Goal: Task Accomplishment & Management: Complete application form

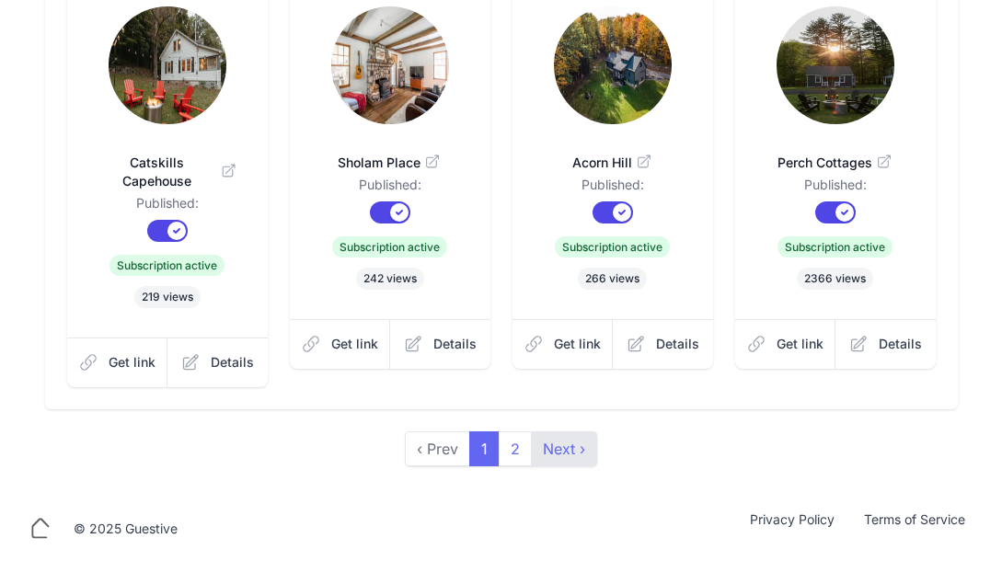
scroll to position [665, 0]
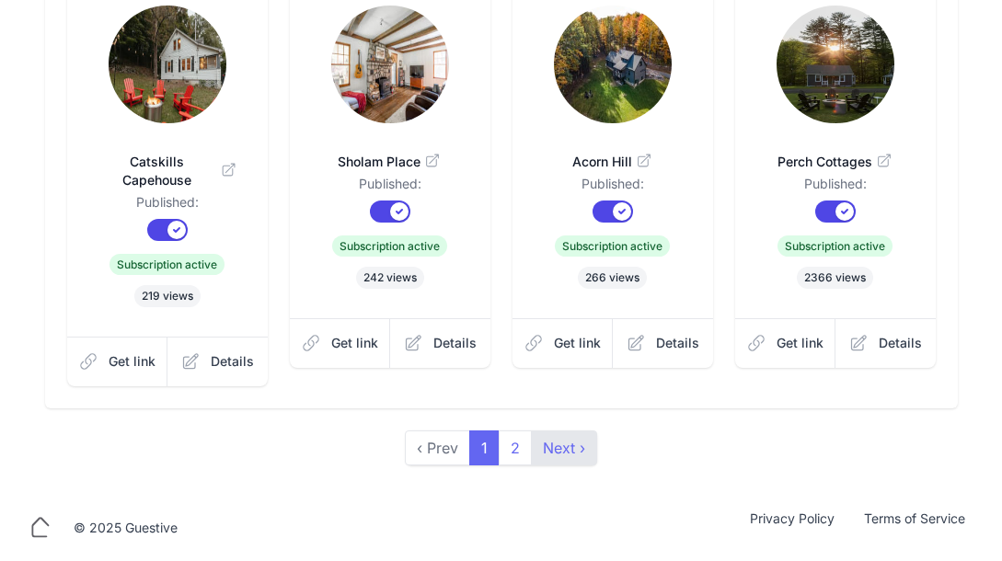
click at [543, 452] on link "Next ›" at bounding box center [564, 448] width 66 height 35
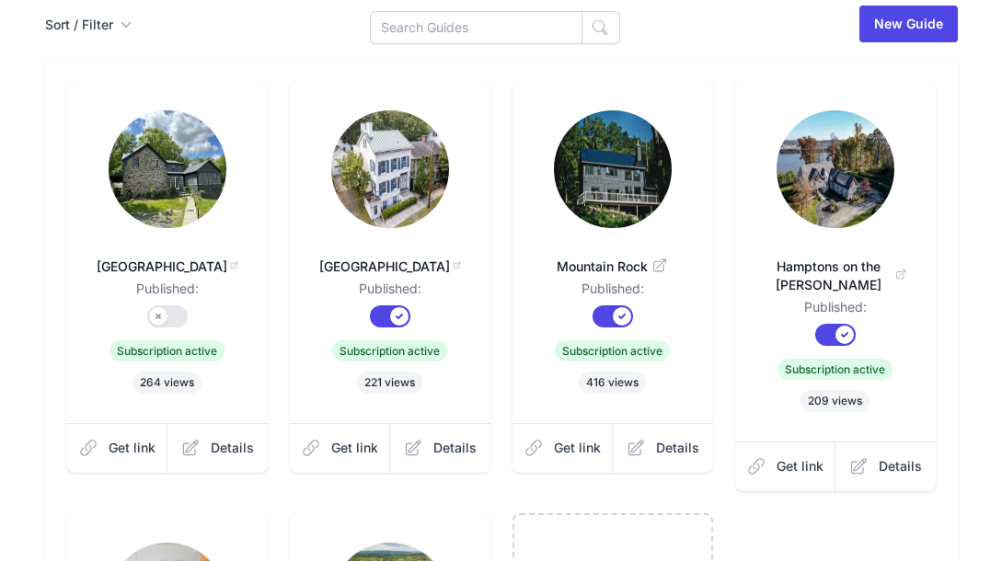
scroll to position [644, 0]
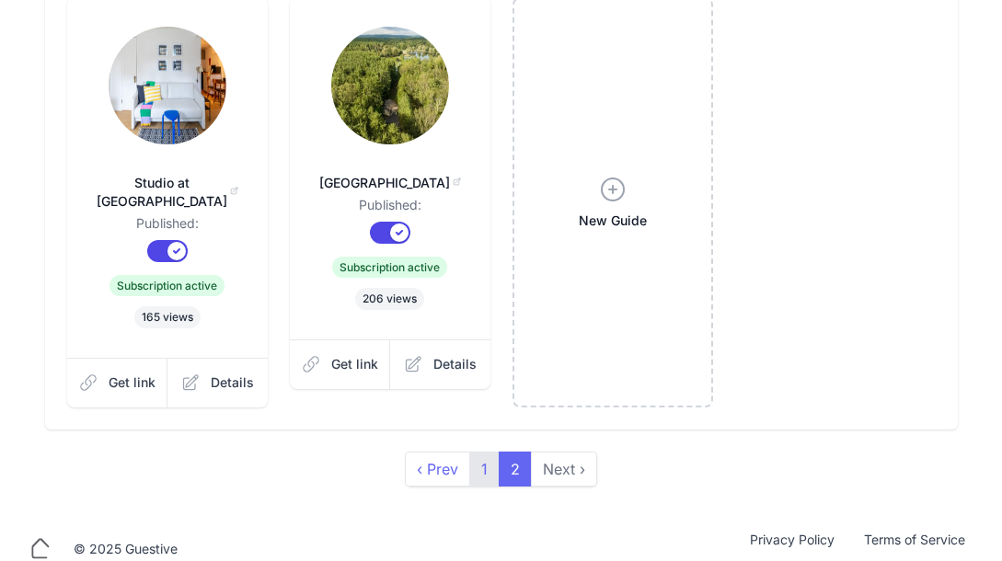
click at [485, 472] on link "1" at bounding box center [484, 469] width 30 height 35
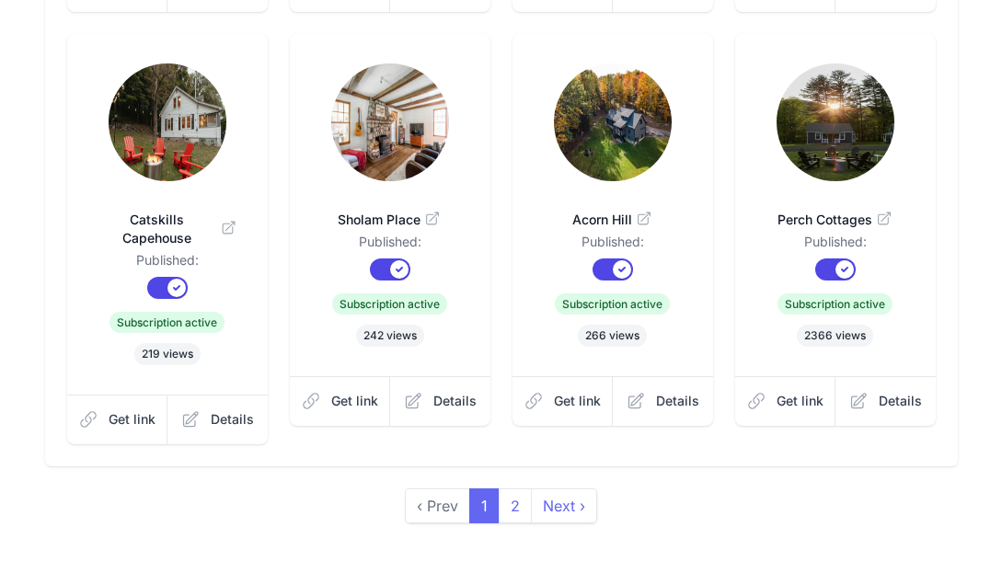
scroll to position [665, 0]
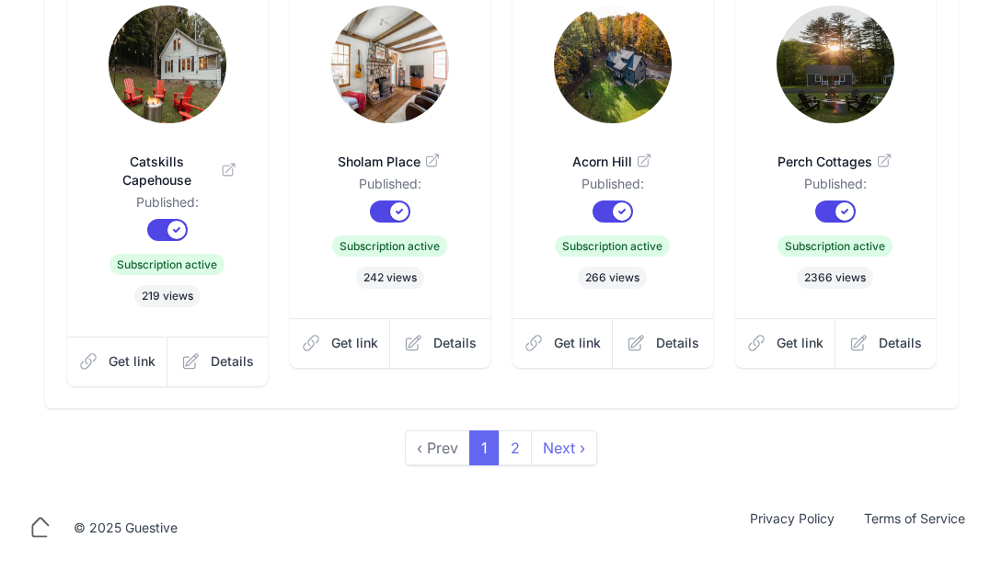
click at [838, 159] on span "Perch Cottages" at bounding box center [836, 162] width 142 height 18
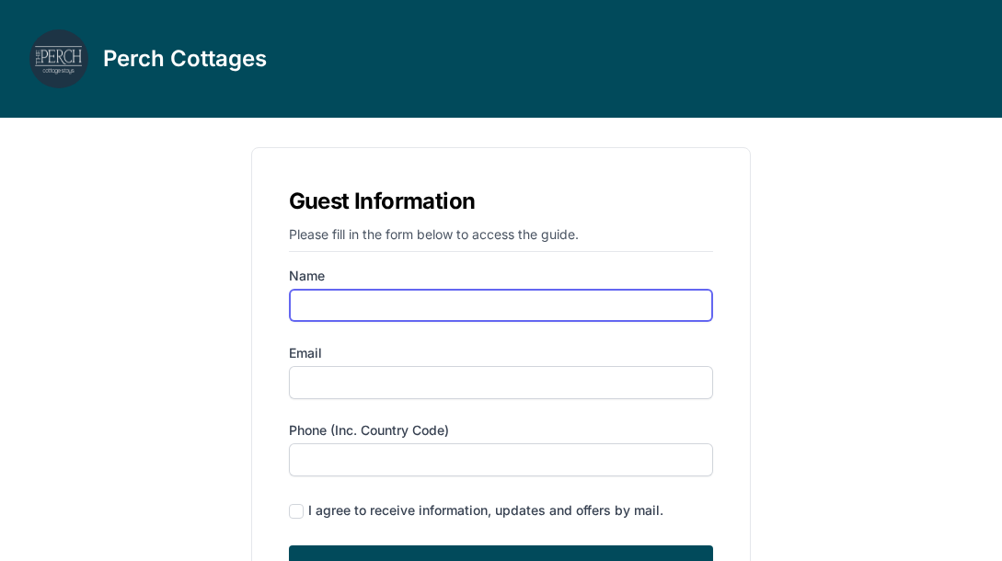
click at [485, 294] on input "Name" at bounding box center [501, 305] width 425 height 33
type input "alona"
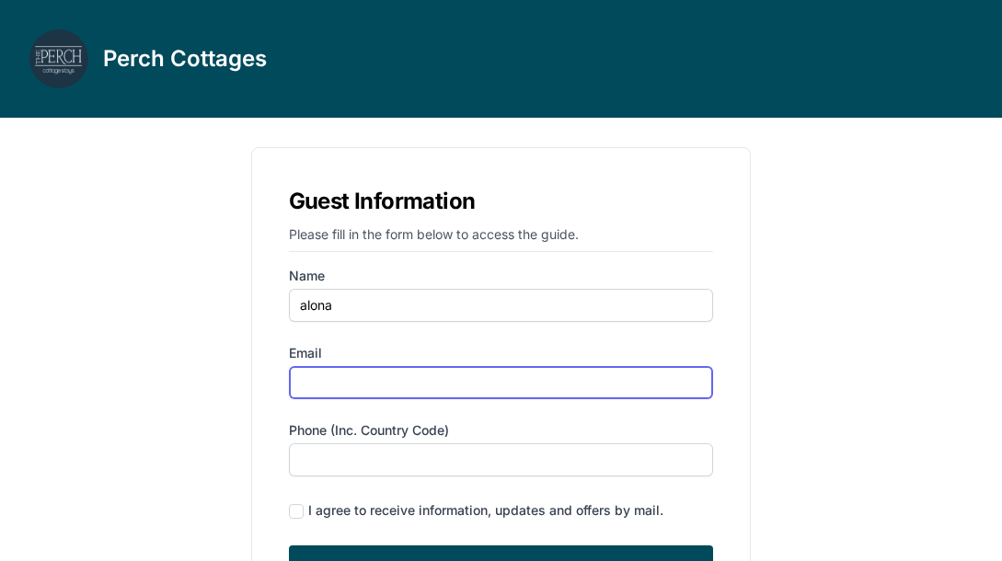
click at [446, 384] on input "Email" at bounding box center [501, 382] width 425 height 33
type input "[EMAIL_ADDRESS][DOMAIN_NAME]"
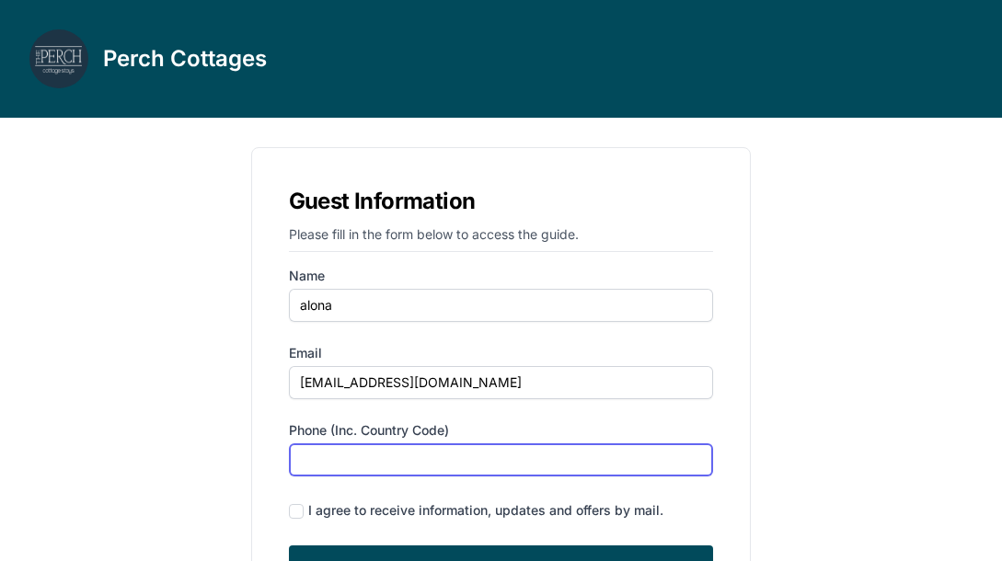
click at [409, 456] on input "Phone (inc. country code)" at bounding box center [501, 460] width 425 height 33
type input "‪(646) 389-6677‬"
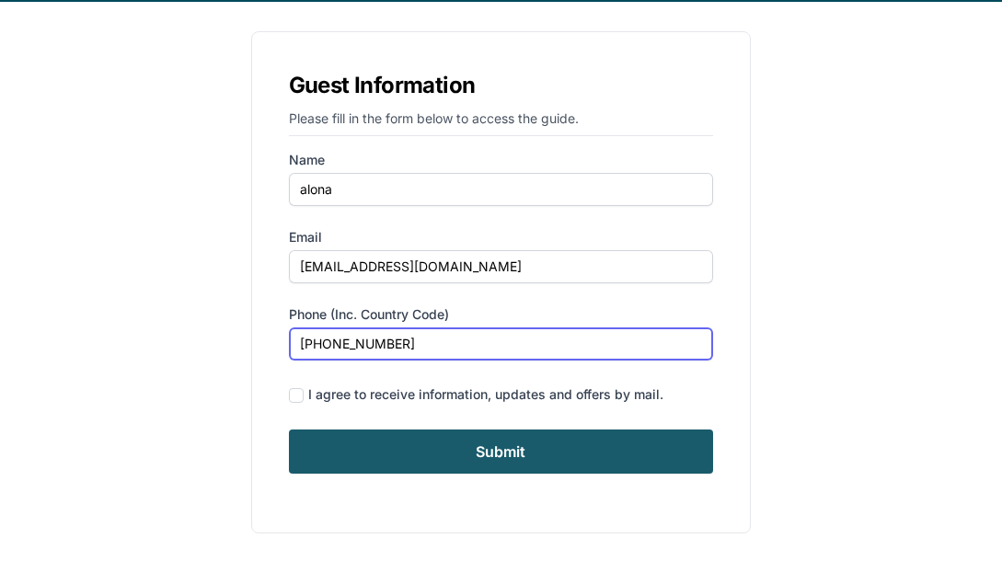
scroll to position [118, 0]
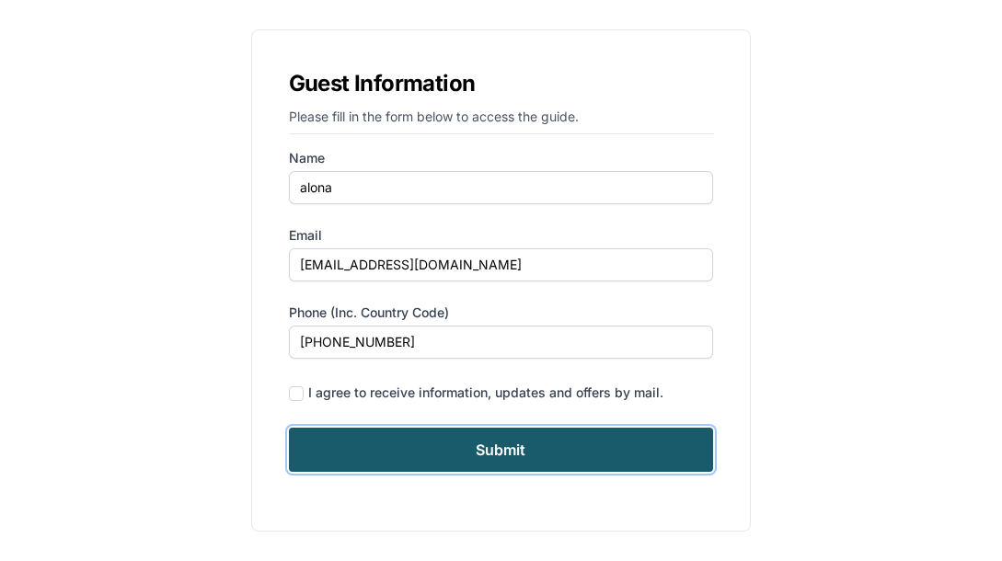
click at [504, 451] on input "Submit" at bounding box center [501, 450] width 425 height 44
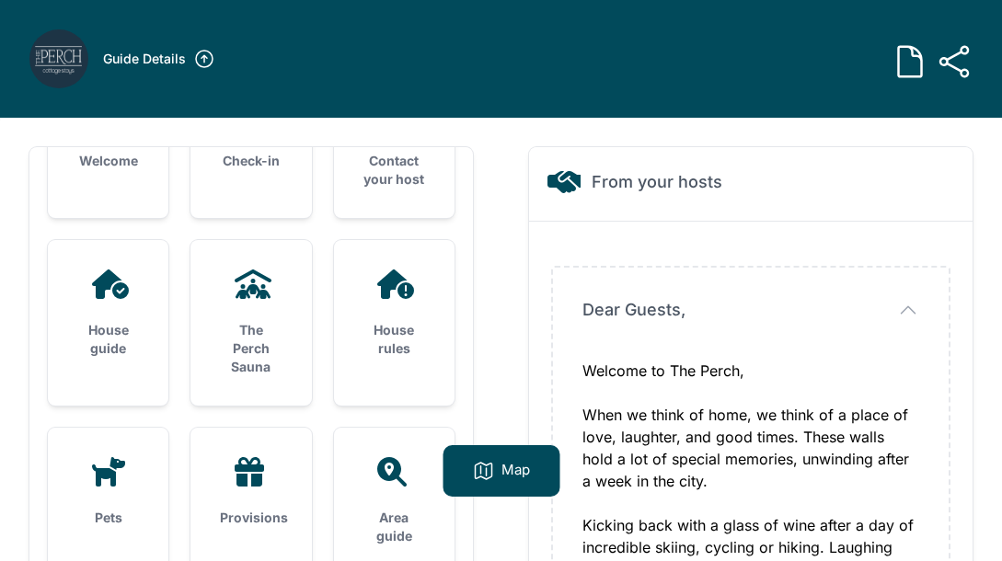
scroll to position [81, 0]
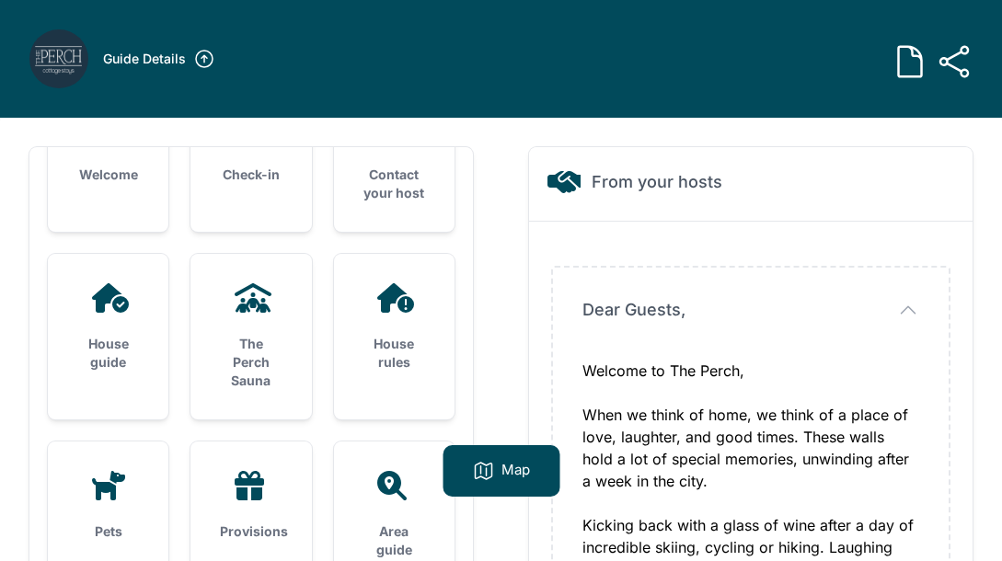
click at [125, 341] on h3 "House guide" at bounding box center [108, 353] width 62 height 37
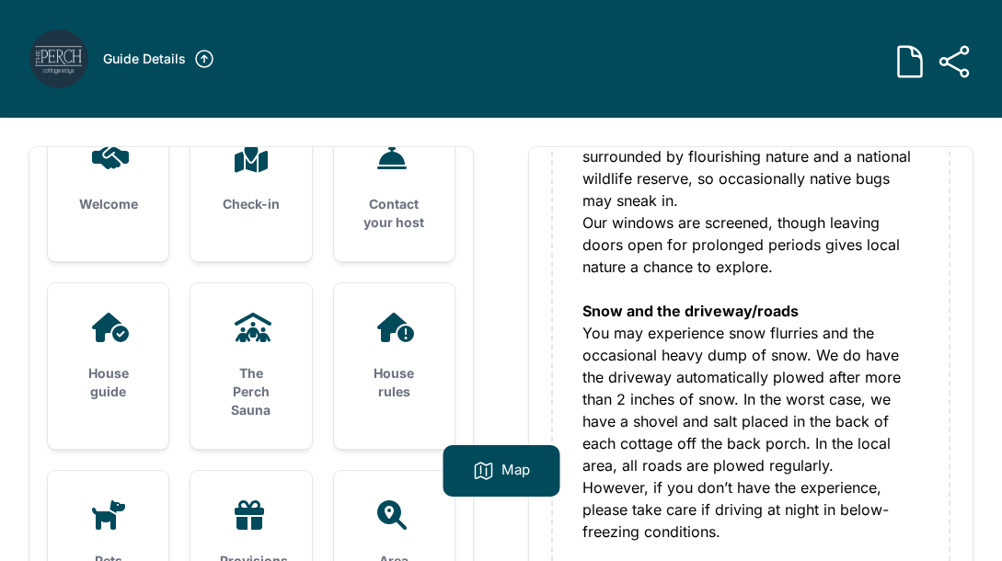
scroll to position [0, 0]
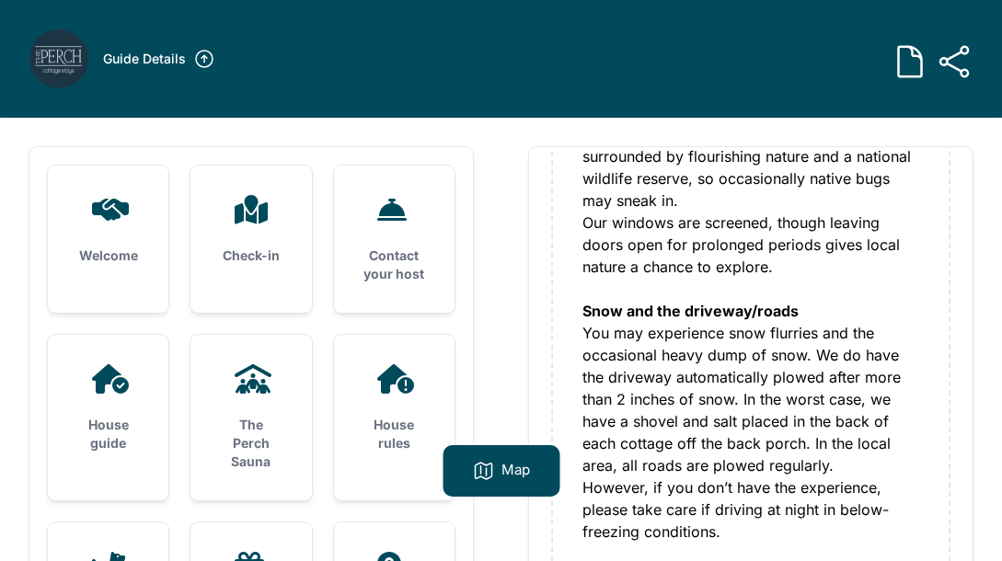
click at [394, 399] on div "House rules" at bounding box center [394, 408] width 121 height 147
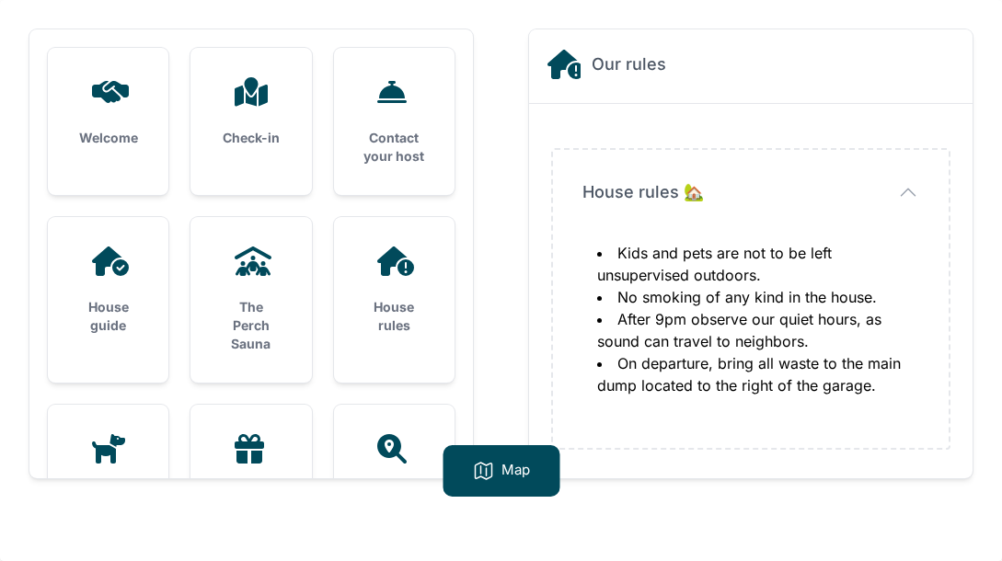
click at [273, 163] on div "Check-in" at bounding box center [251, 112] width 121 height 129
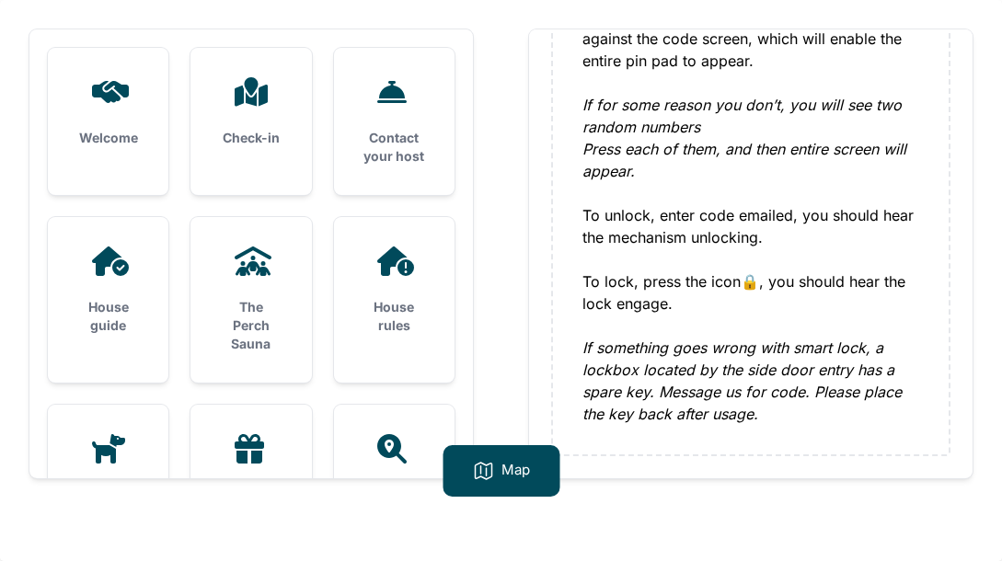
scroll to position [435, 0]
click at [128, 271] on icon at bounding box center [110, 261] width 37 height 29
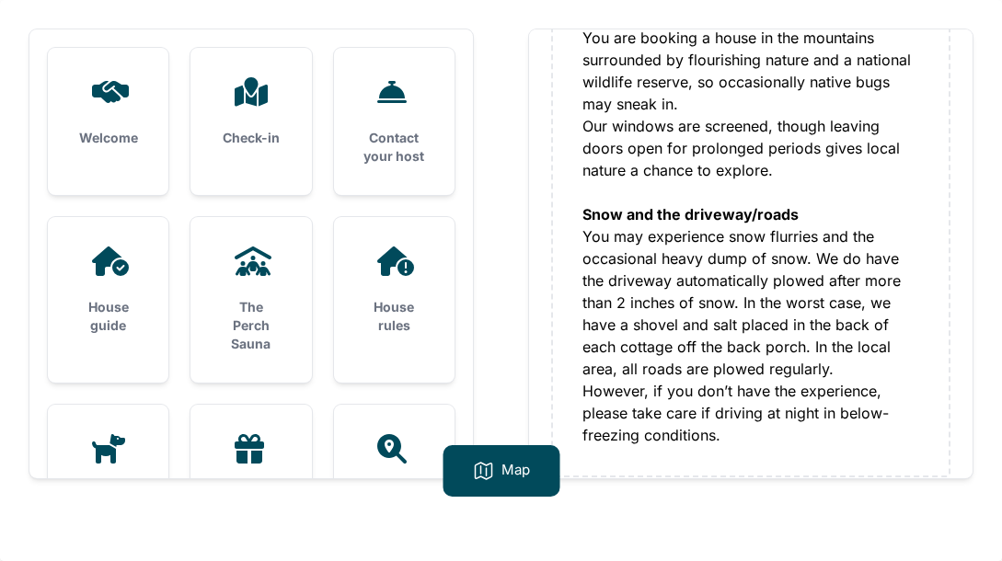
scroll to position [1076, 0]
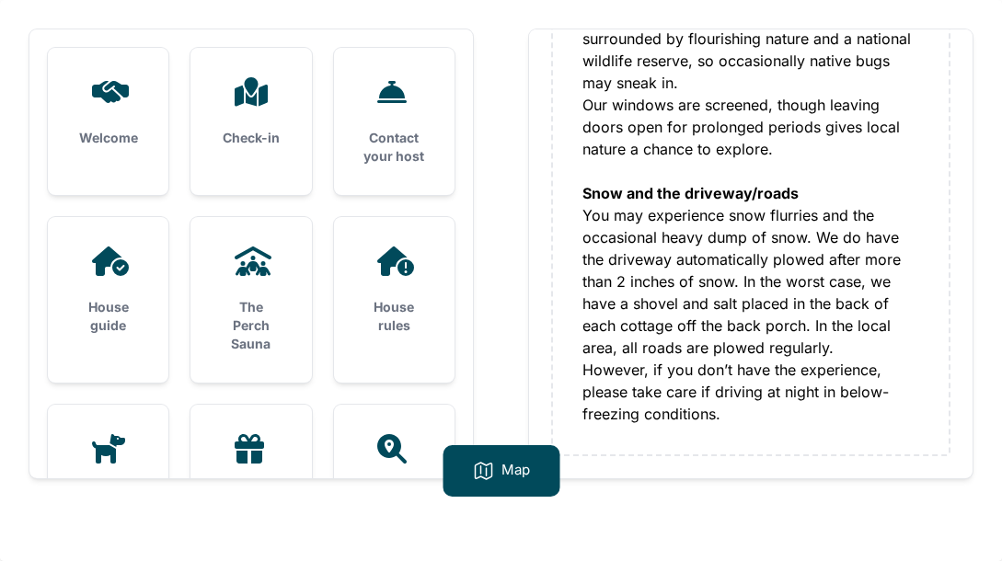
click at [110, 117] on div "Welcome" at bounding box center [108, 112] width 121 height 129
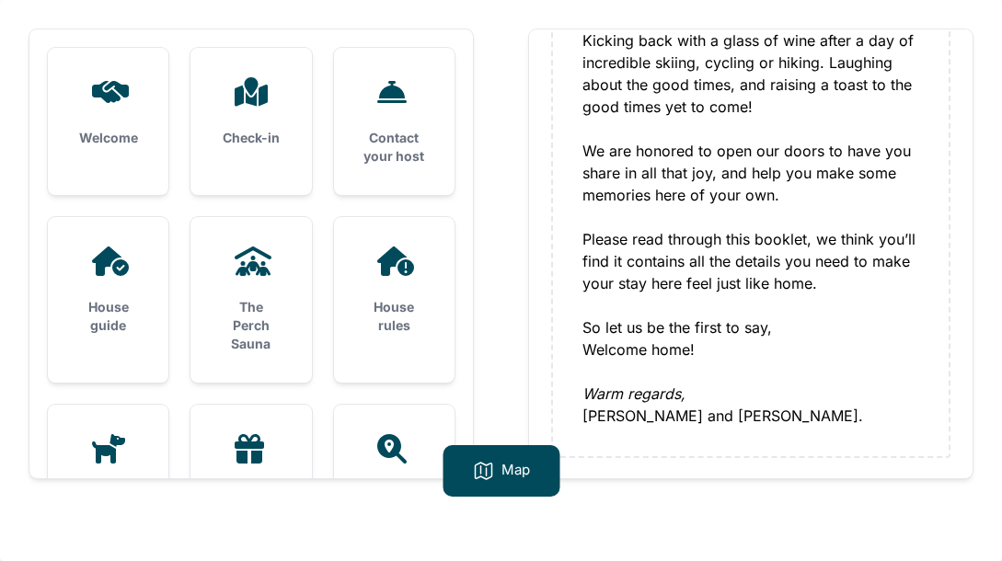
scroll to position [369, 0]
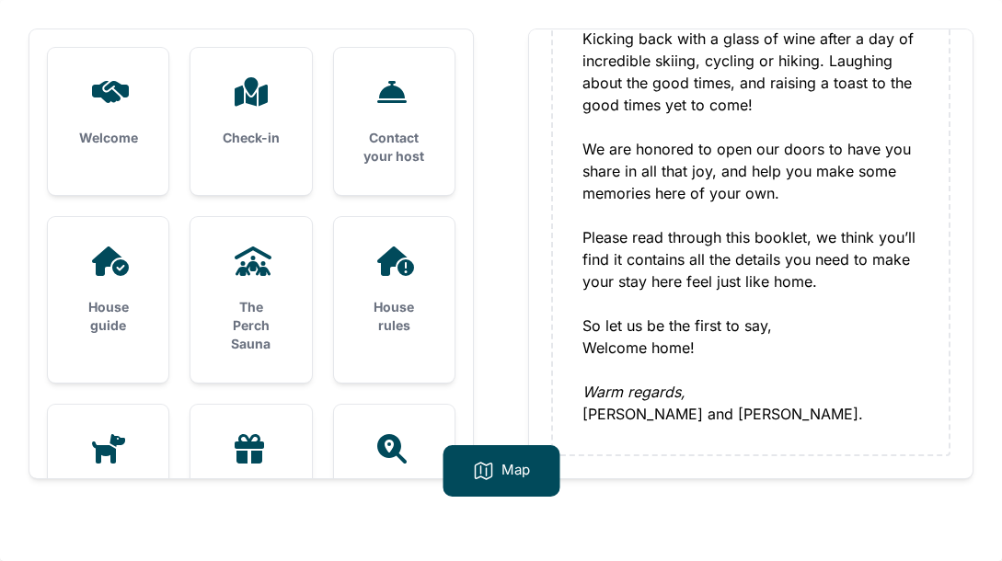
click at [404, 105] on icon at bounding box center [394, 91] width 44 height 29
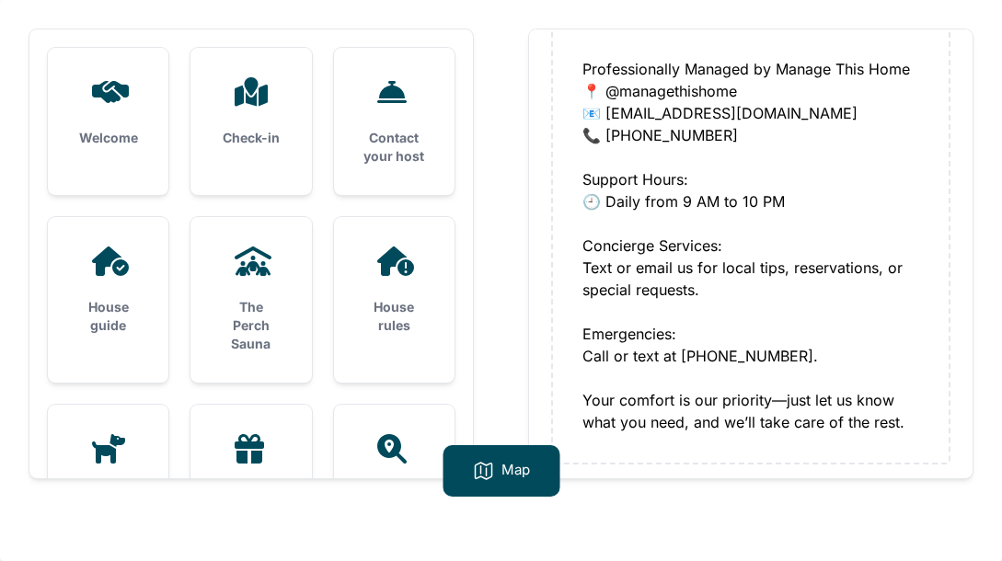
scroll to position [192, 0]
